Goal: Find specific page/section: Find specific page/section

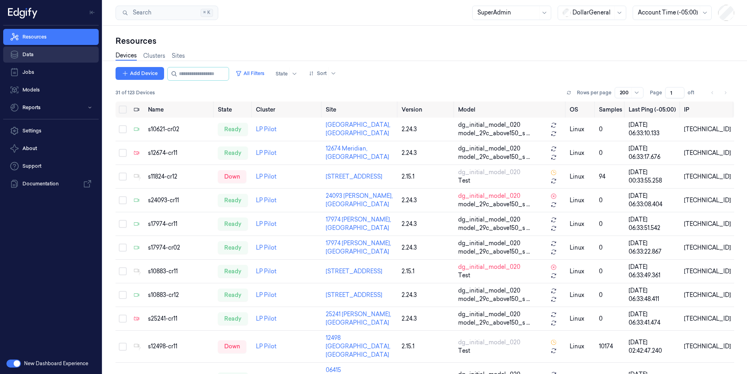
click at [30, 55] on link "Data" at bounding box center [50, 55] width 95 height 16
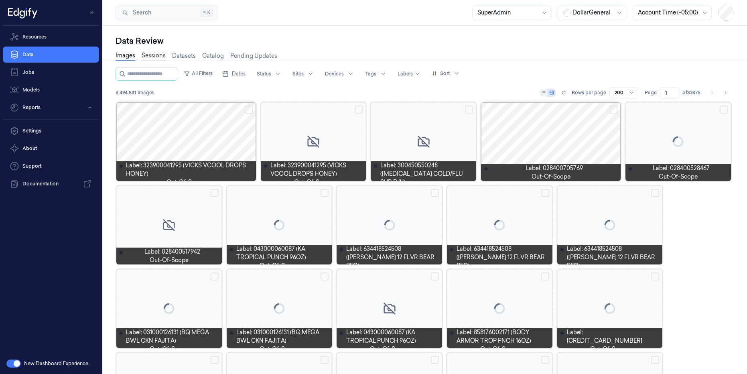
click at [151, 55] on link "Sessions" at bounding box center [154, 55] width 24 height 9
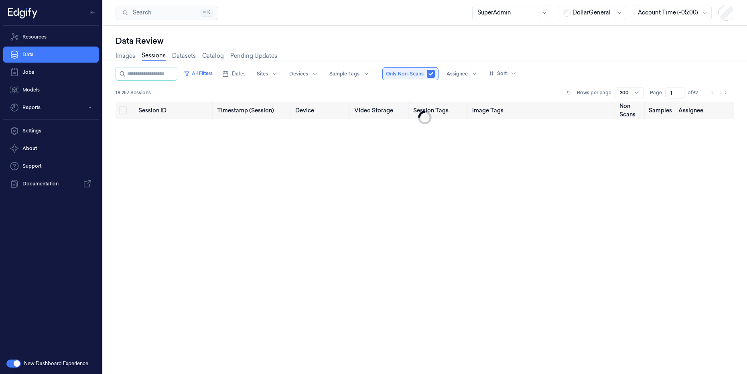
click at [435, 76] on button "button" at bounding box center [431, 74] width 8 height 8
